Goal: Task Accomplishment & Management: Use online tool/utility

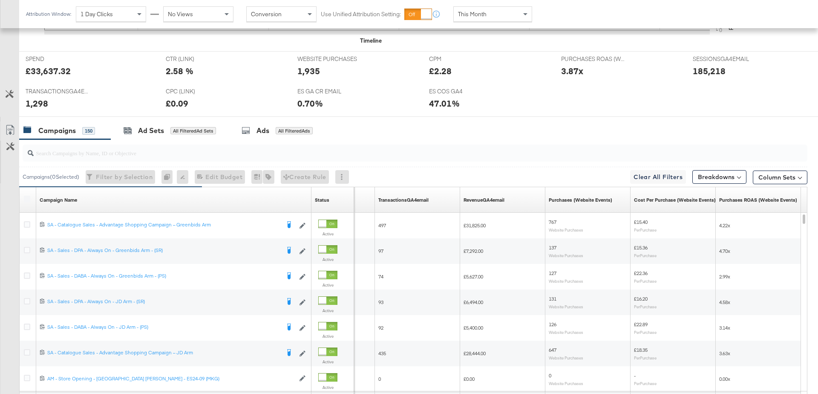
scroll to position [440, 0]
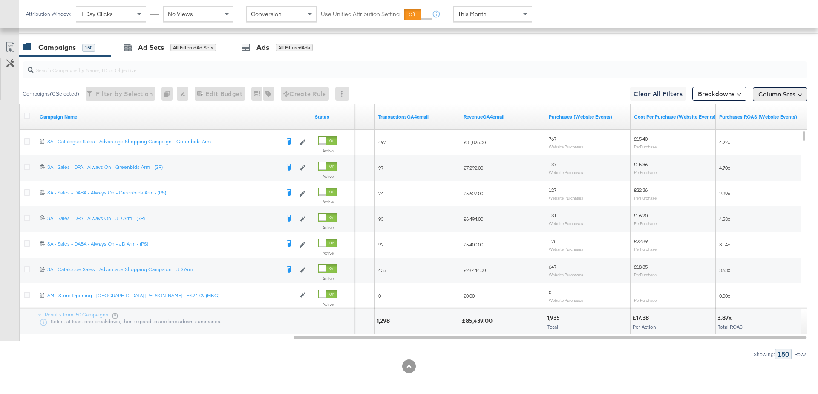
click at [778, 95] on button "Column Sets" at bounding box center [780, 94] width 55 height 14
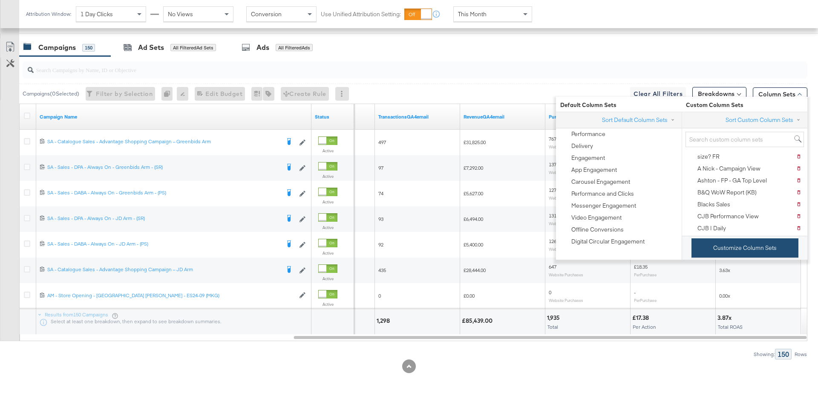
click at [731, 246] on button "Customize Column Sets" at bounding box center [745, 247] width 107 height 19
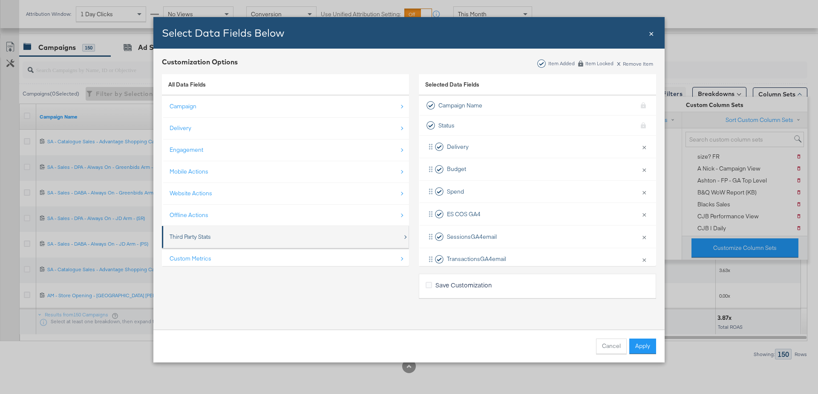
click at [210, 237] on div "Third Party Stats" at bounding box center [190, 237] width 41 height 8
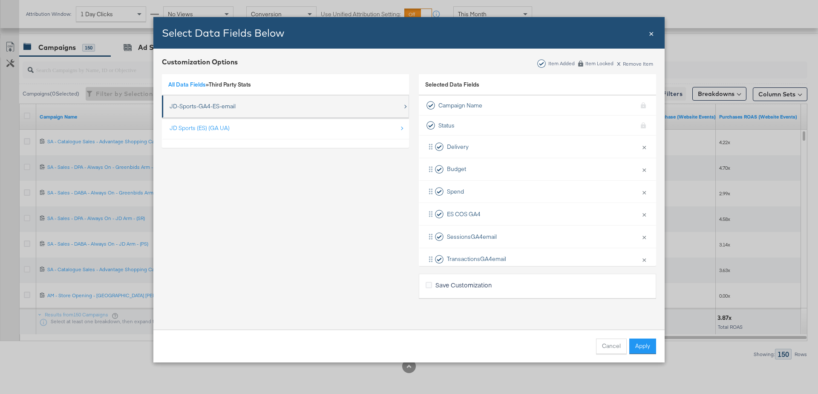
click at [198, 103] on div "JD-Sports-GA4-ES-email" at bounding box center [203, 106] width 66 height 8
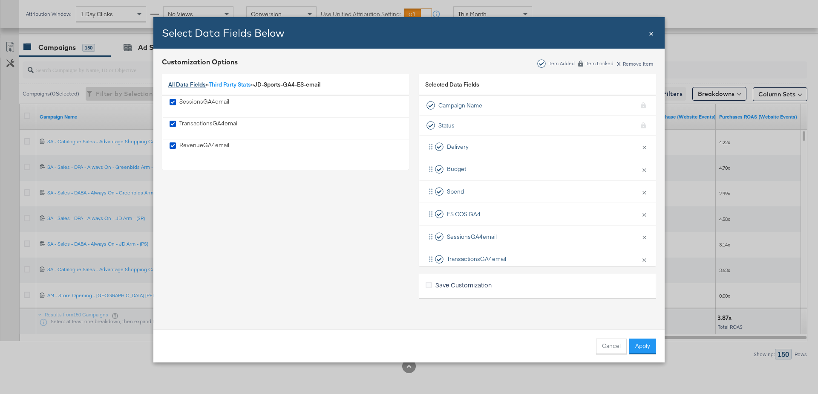
click at [177, 87] on link "All Data Fields" at bounding box center [187, 85] width 38 height 8
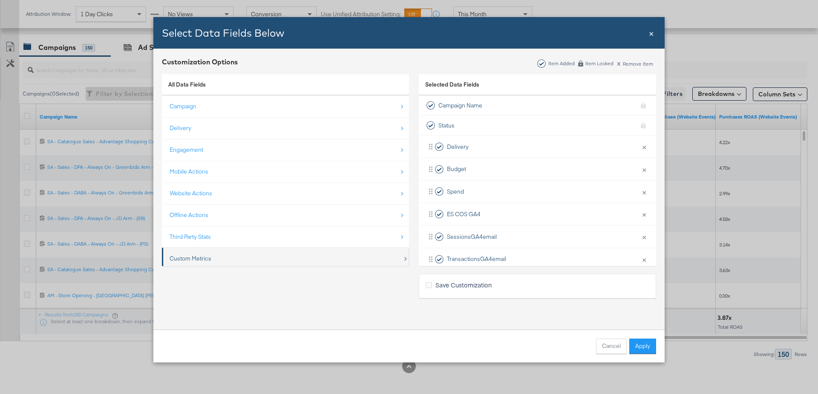
click at [198, 250] on div "Custom Metrics" at bounding box center [286, 258] width 233 height 17
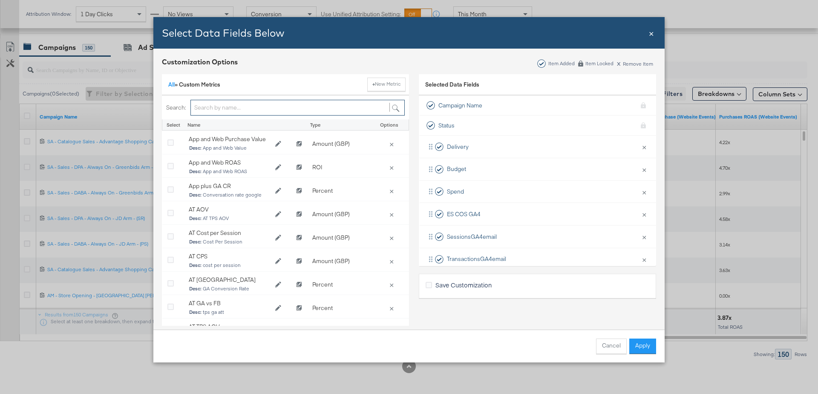
click at [219, 111] on input "Bulk Add Locations Modal" at bounding box center [298, 108] width 214 height 16
type input "ES"
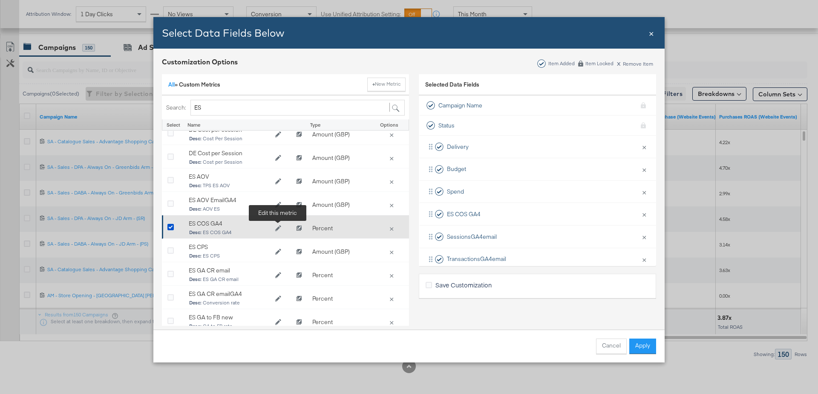
click at [279, 226] on icon "Edit ES COS GA4" at bounding box center [278, 228] width 6 height 6
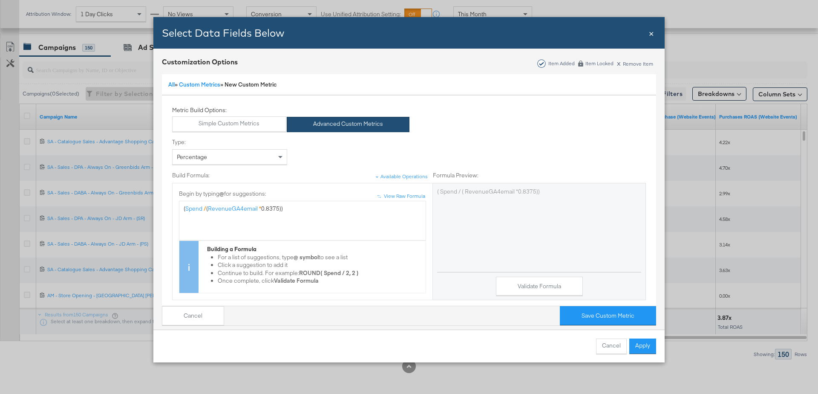
click at [652, 35] on span "×" at bounding box center [651, 33] width 5 height 12
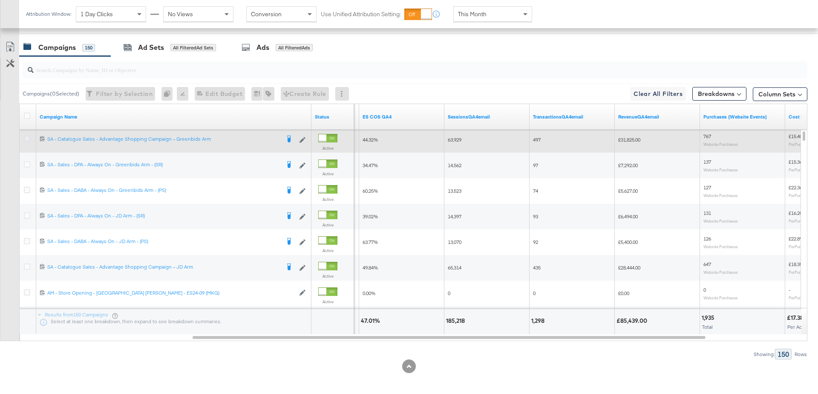
click at [24, 136] on icon at bounding box center [27, 139] width 6 height 6
click at [0, 0] on input "checkbox" at bounding box center [0, 0] width 0 height 0
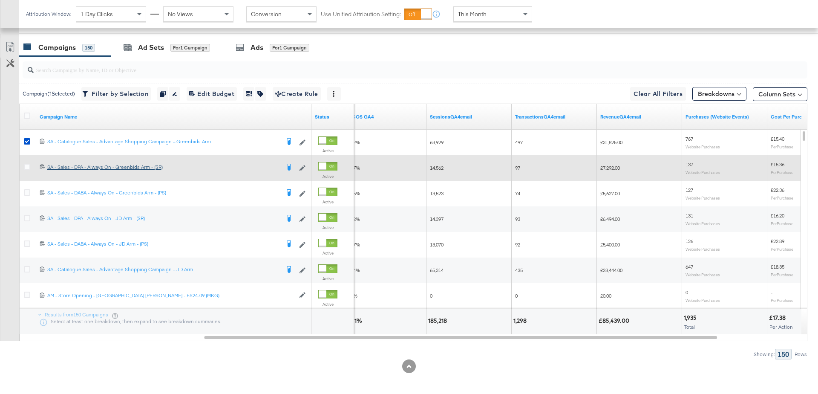
scroll to position [440, 0]
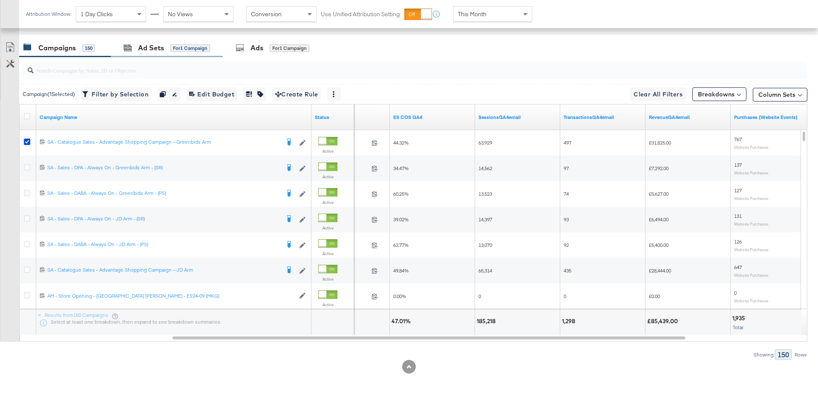
click at [150, 52] on div "Ad Sets for 1 Campaign" at bounding box center [167, 48] width 112 height 18
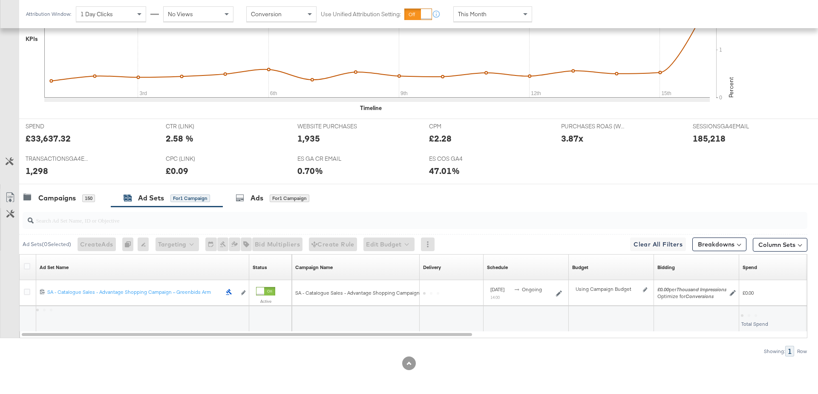
scroll to position [287, 0]
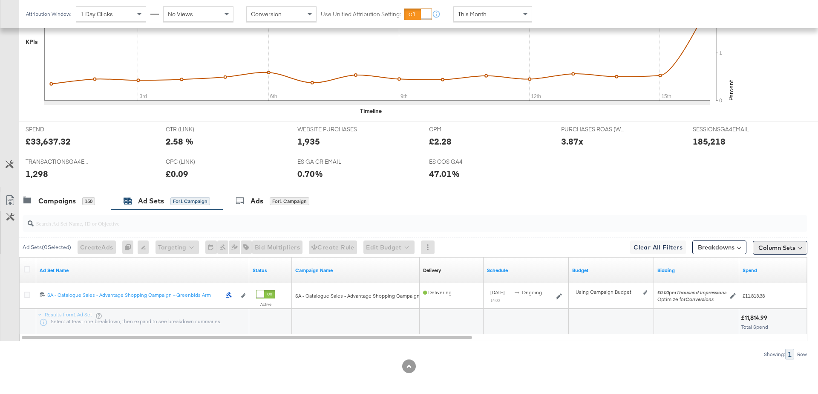
click at [778, 247] on button "Column Sets" at bounding box center [780, 248] width 55 height 14
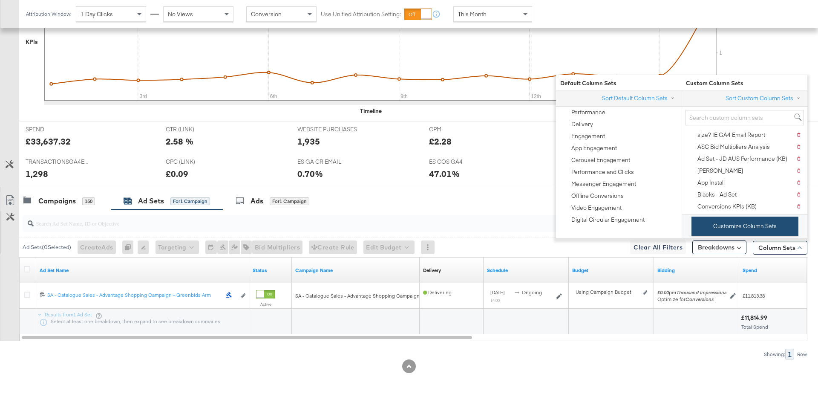
click at [734, 223] on button "Customize Column Sets" at bounding box center [745, 226] width 107 height 19
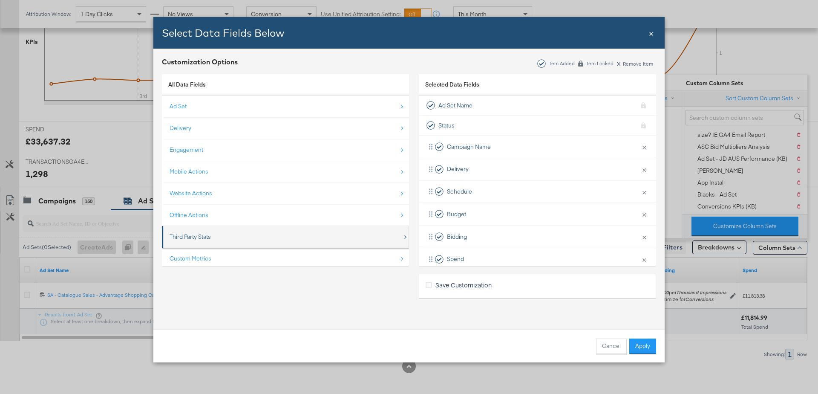
click at [234, 232] on div "Third Party Stats" at bounding box center [286, 236] width 233 height 17
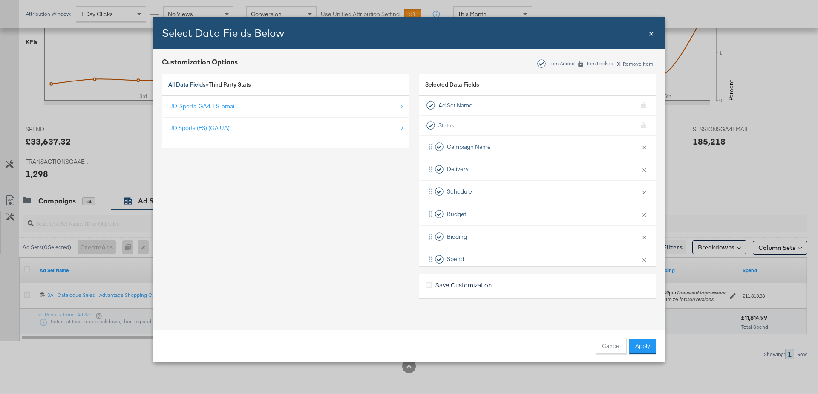
click at [189, 84] on link "All Data Fields" at bounding box center [187, 85] width 38 height 8
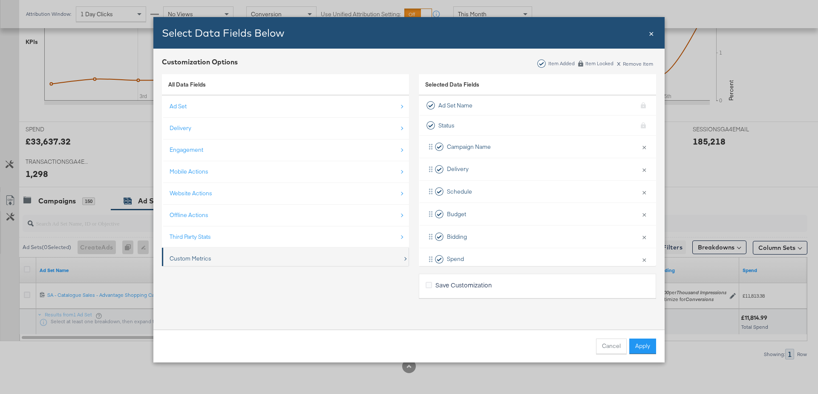
click at [231, 256] on div "Custom Metrics" at bounding box center [286, 258] width 233 height 17
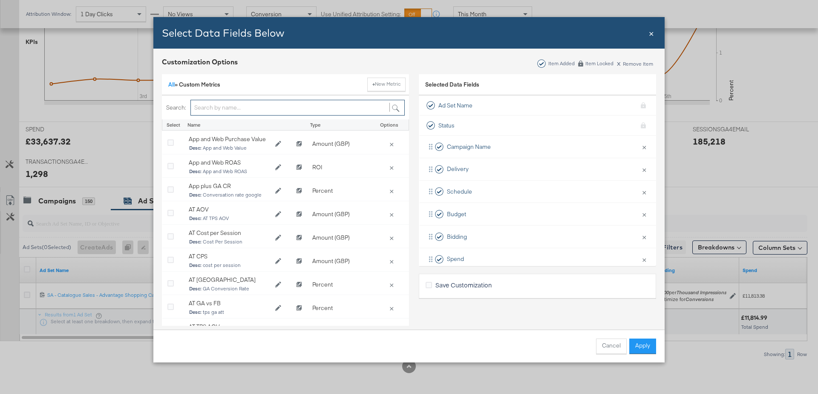
click at [240, 106] on input "Bulk Add Locations Modal" at bounding box center [298, 108] width 214 height 16
type input "ES"
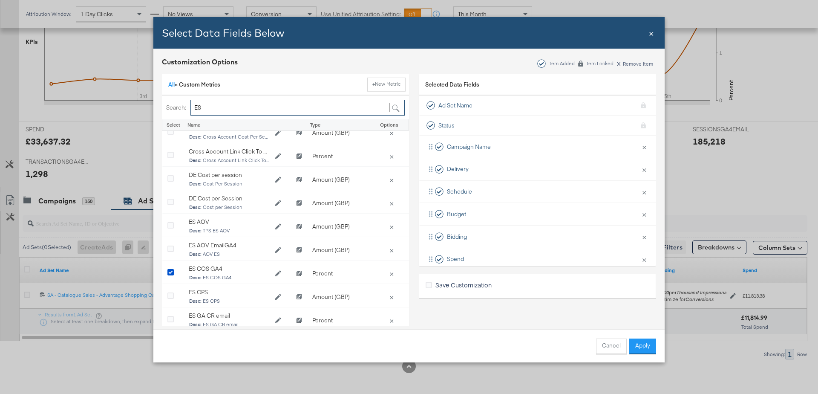
scroll to position [154, 0]
click at [652, 348] on button "Apply" at bounding box center [643, 345] width 27 height 15
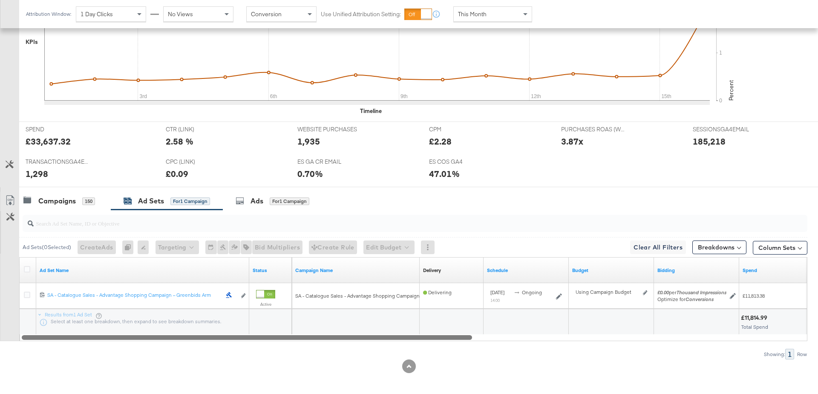
click at [712, 333] on div at bounding box center [414, 336] width 789 height 7
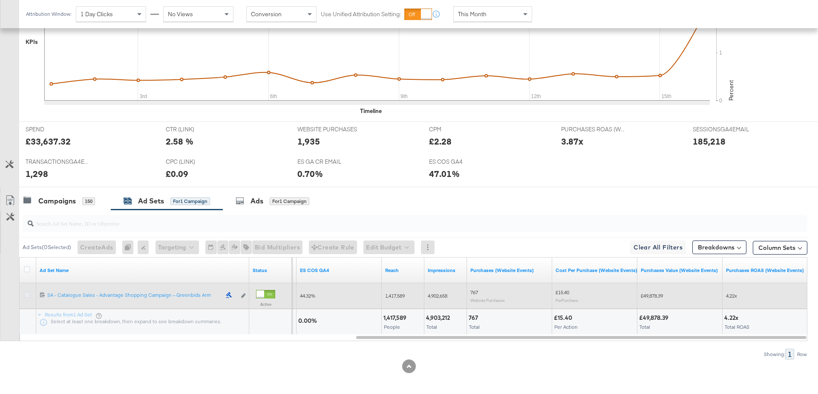
click at [26, 293] on icon at bounding box center [27, 295] width 6 height 6
click at [0, 0] on input "checkbox" at bounding box center [0, 0] width 0 height 0
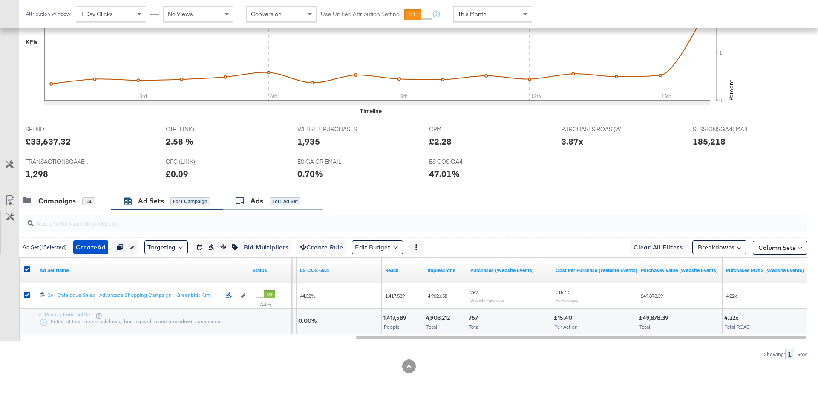
click at [254, 197] on div "Ads" at bounding box center [257, 201] width 13 height 10
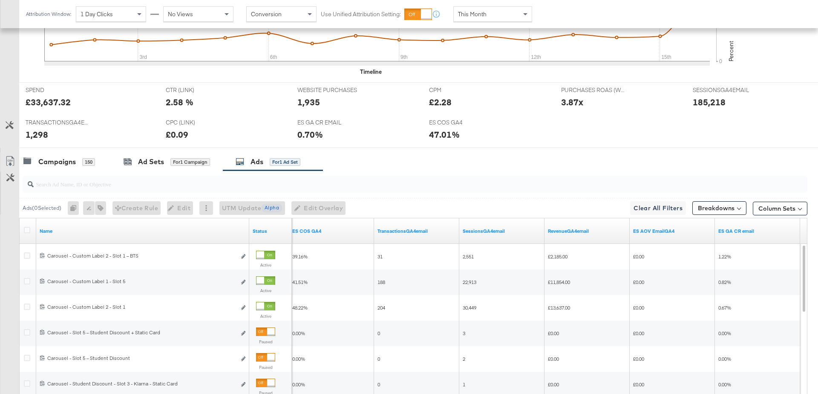
scroll to position [330, 0]
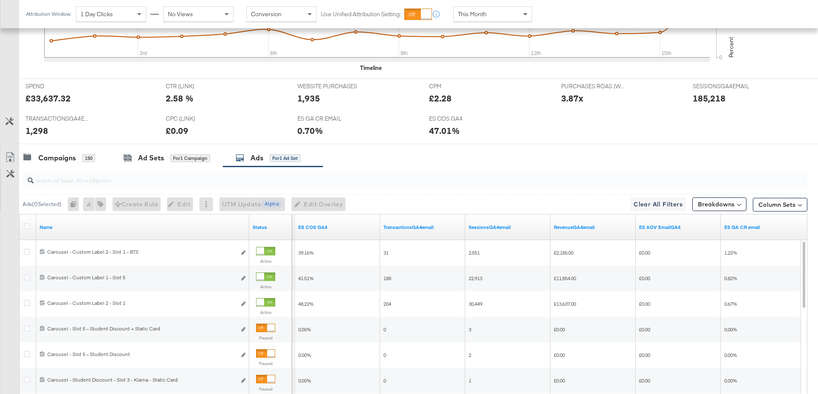
click at [528, 14] on span at bounding box center [526, 14] width 11 height 14
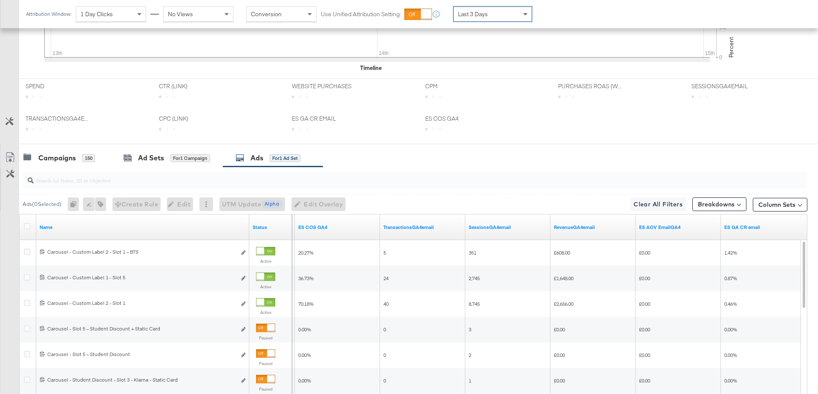
click at [523, 14] on span at bounding box center [525, 14] width 4 height 3
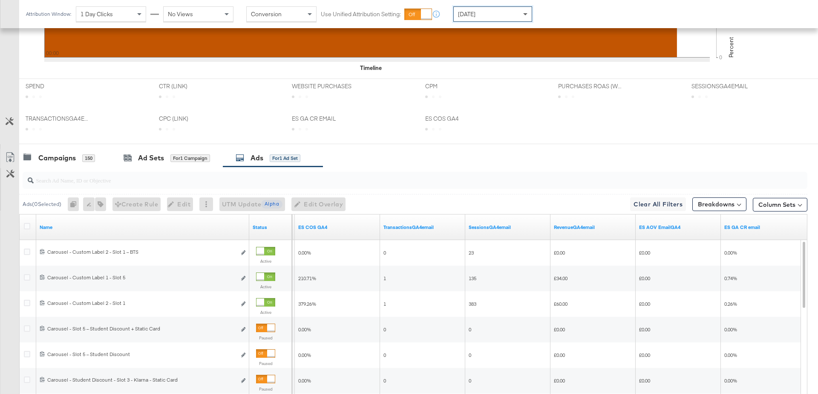
click at [525, 12] on span at bounding box center [526, 14] width 11 height 14
